Goal: Transaction & Acquisition: Purchase product/service

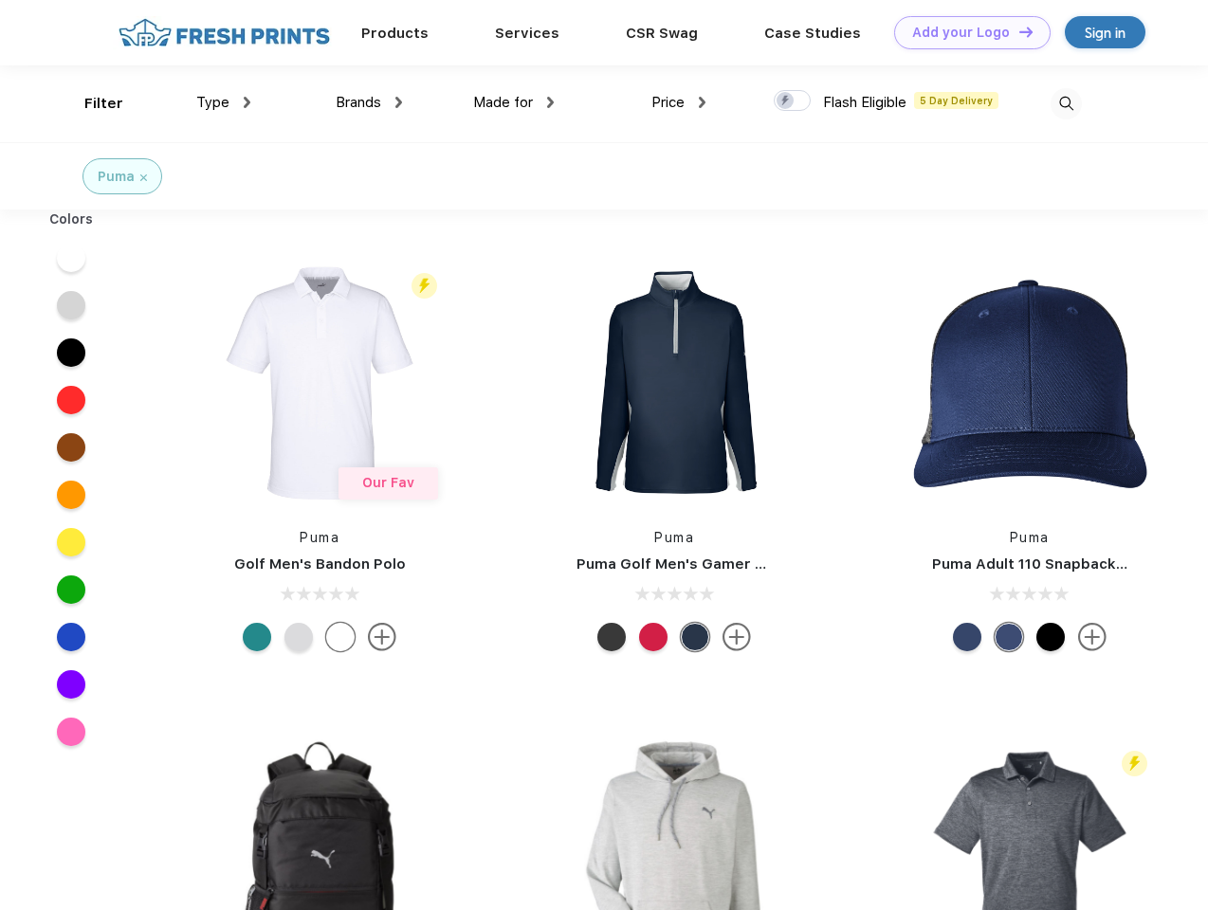
scroll to position [1, 0]
click at [965, 32] on link "Add your Logo Design Tool" at bounding box center [972, 32] width 156 height 33
click at [0, 0] on div "Design Tool" at bounding box center [0, 0] width 0 height 0
click at [1017, 31] on link "Add your Logo Design Tool" at bounding box center [972, 32] width 156 height 33
click at [91, 103] on div "Filter" at bounding box center [103, 104] width 39 height 22
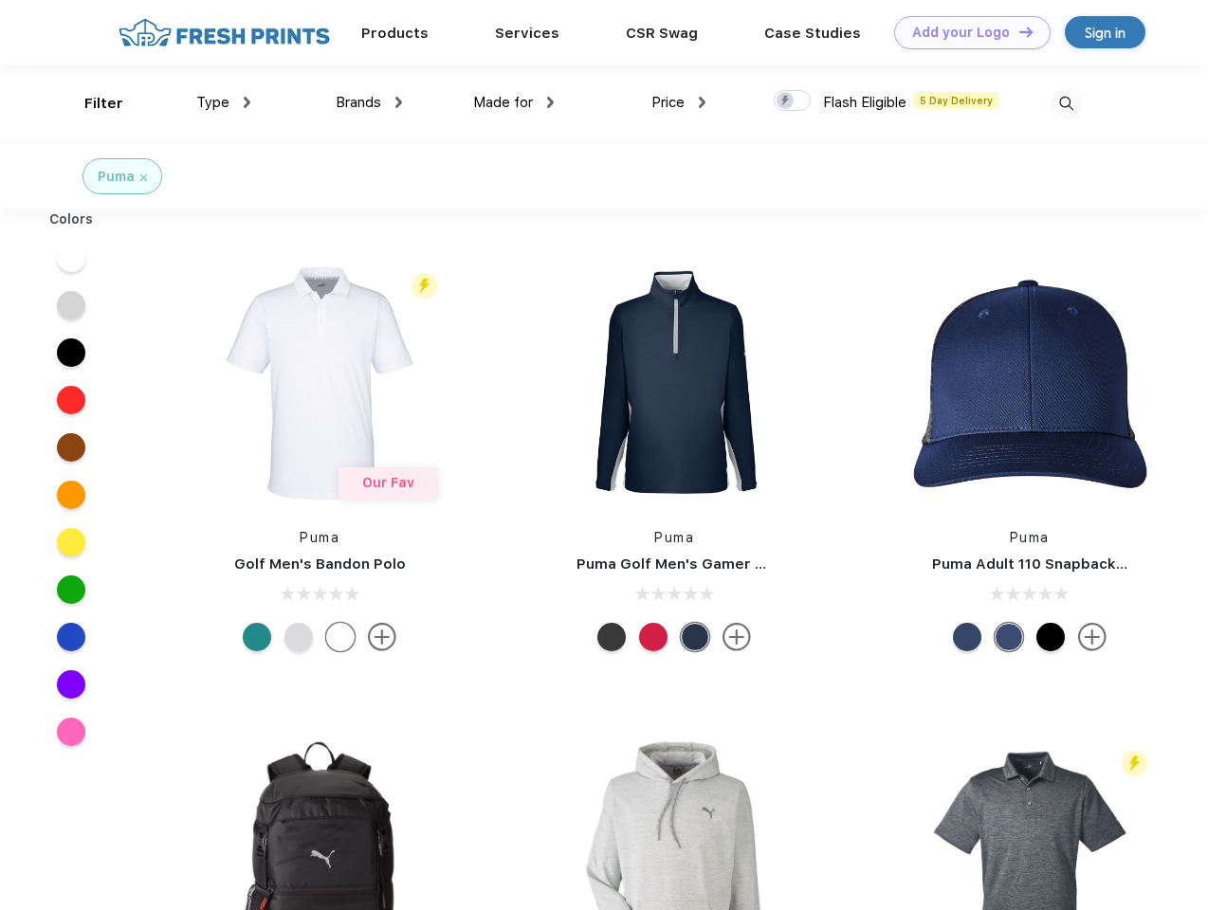
click at [224, 102] on span "Type" at bounding box center [212, 102] width 33 height 17
click at [369, 102] on span "Brands" at bounding box center [359, 102] width 46 height 17
click at [514, 102] on span "Made for" at bounding box center [503, 102] width 60 height 17
click at [679, 102] on span "Price" at bounding box center [667, 102] width 33 height 17
click at [793, 101] on div at bounding box center [792, 100] width 37 height 21
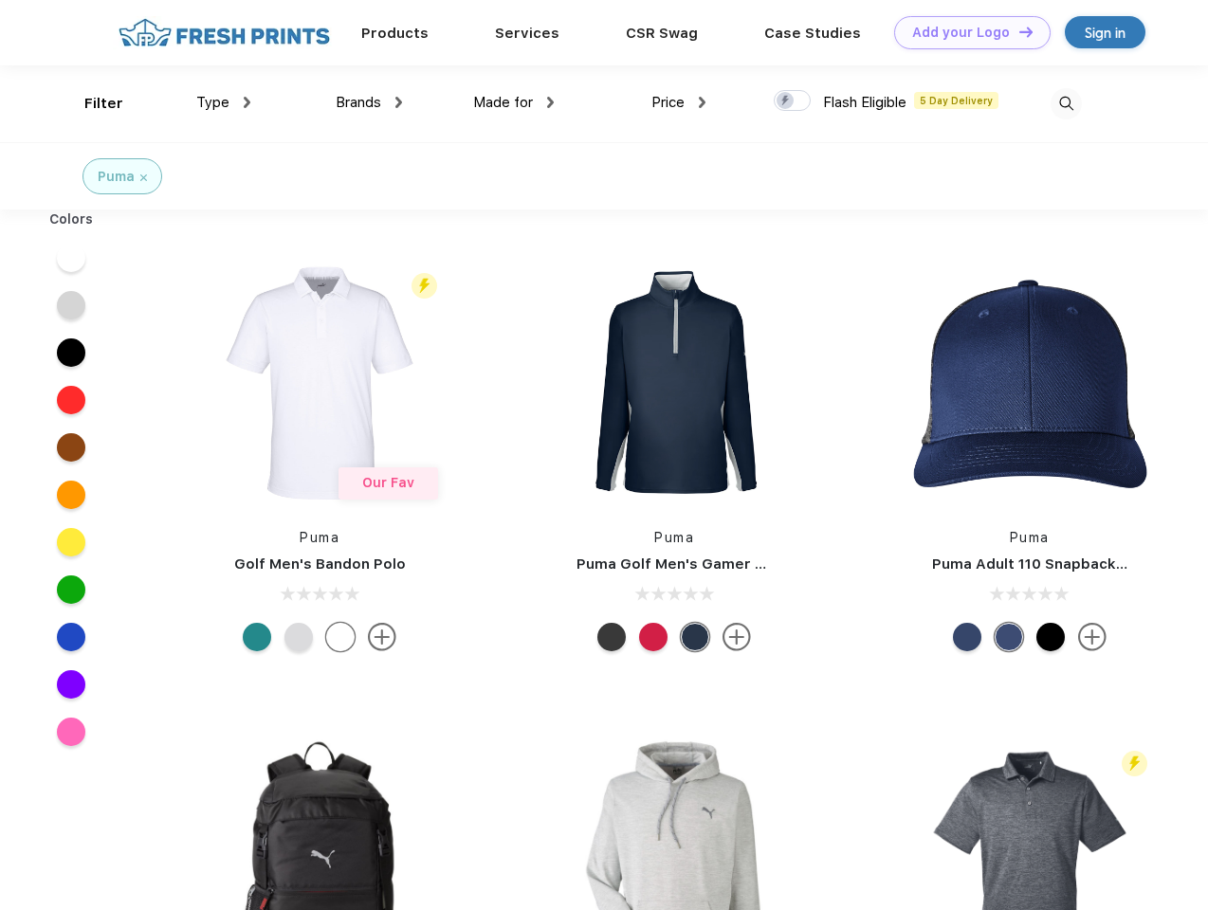
click at [786, 101] on input "checkbox" at bounding box center [780, 95] width 12 height 12
click at [1066, 103] on img at bounding box center [1066, 103] width 31 height 31
